Goal: Complete application form

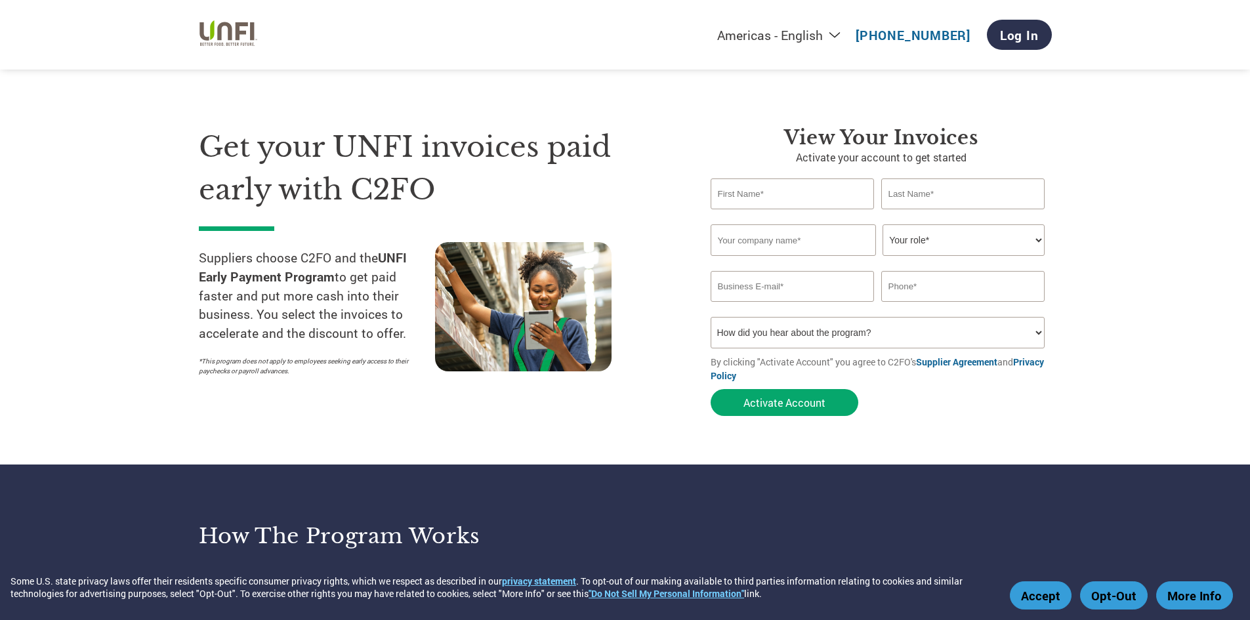
click at [771, 194] on input "text" at bounding box center [792, 193] width 164 height 31
type input "[PERSON_NAME]"
type input "Handra"
type input "Empire International"
select select "ACCOUNTING"
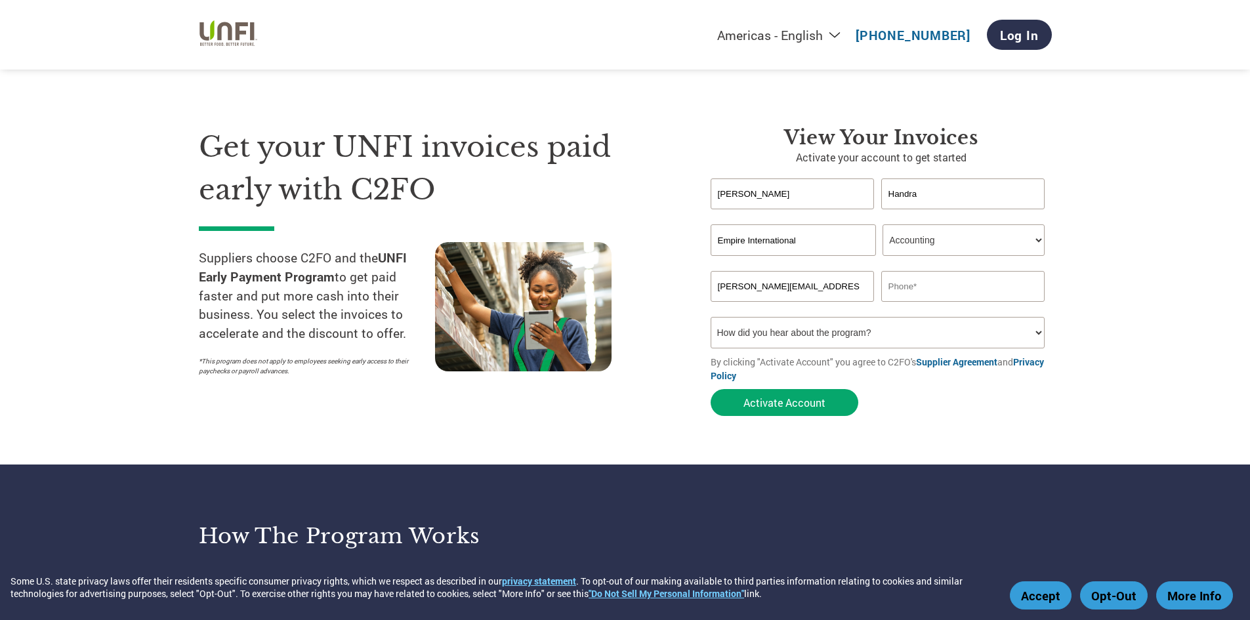
type input "[PERSON_NAME][EMAIL_ADDRESS][DOMAIN_NAME]"
type input "9099238588"
click at [787, 405] on button "Activate Account" at bounding box center [784, 402] width 148 height 27
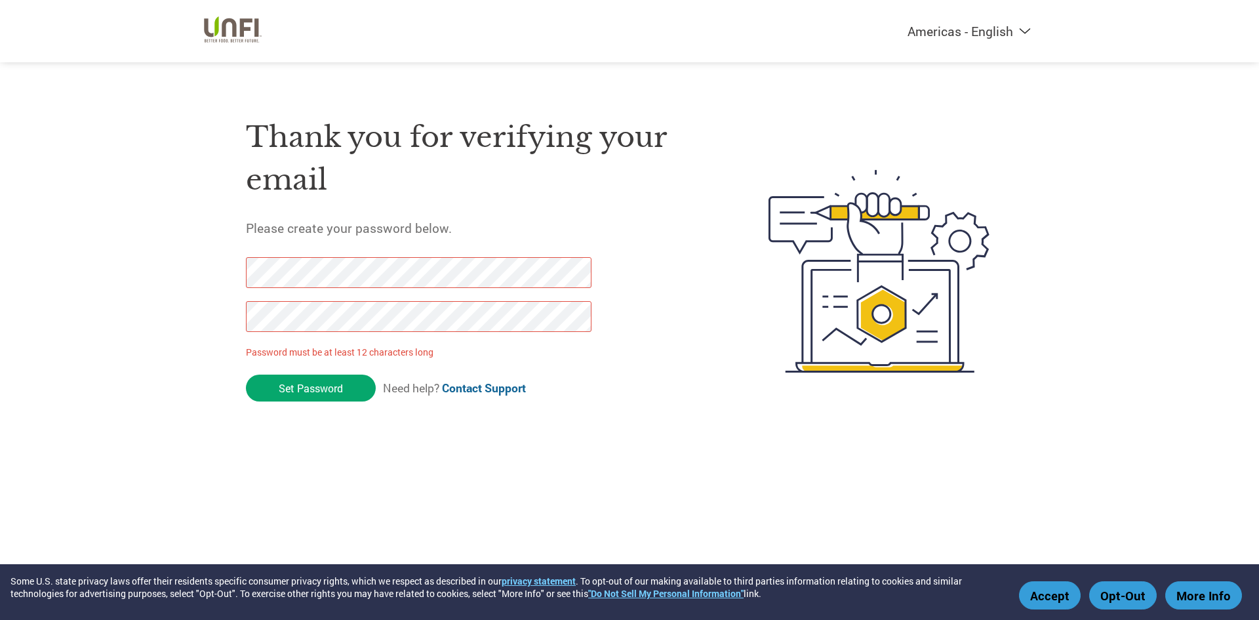
click at [167, 281] on div "Americas - English Américas - Español Américas - Português Amériques - Français…" at bounding box center [629, 219] width 1259 height 438
click at [201, 320] on div "Americas - English Américas - Español Américas - Português Amériques - Français…" at bounding box center [629, 219] width 1259 height 438
click at [226, 298] on div "Thank you for verifying your email Please create your password below. Password …" at bounding box center [629, 272] width 853 height 348
click at [217, 323] on div "Thank you for verifying your email Please create your password below. Password …" at bounding box center [629, 272] width 853 height 348
click at [282, 388] on input "Set Password" at bounding box center [311, 388] width 130 height 27
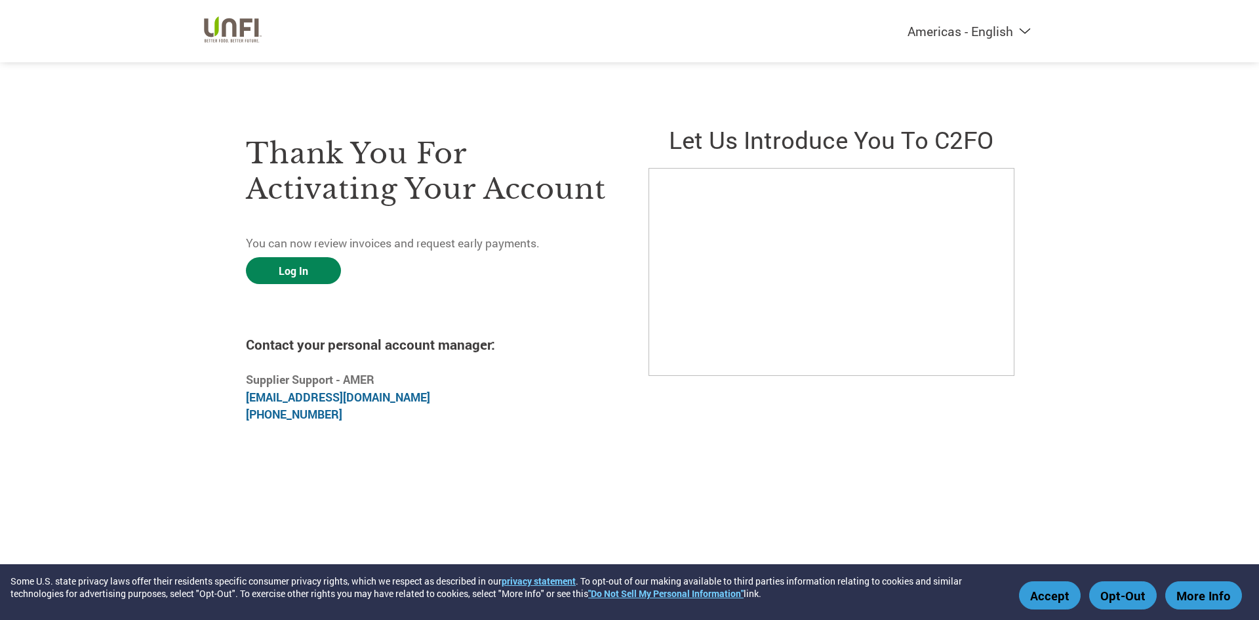
click at [293, 279] on link "Log In" at bounding box center [293, 270] width 95 height 27
